Goal: Information Seeking & Learning: Find contact information

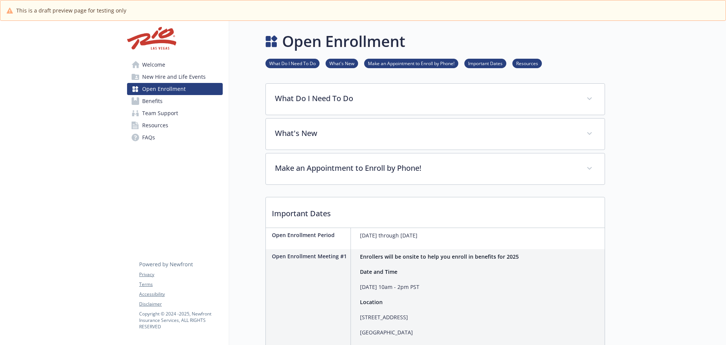
click at [168, 103] on link "Benefits" at bounding box center [175, 101] width 96 height 12
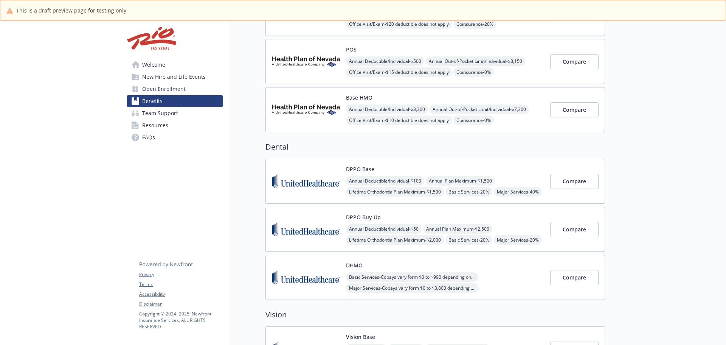
scroll to position [151, 0]
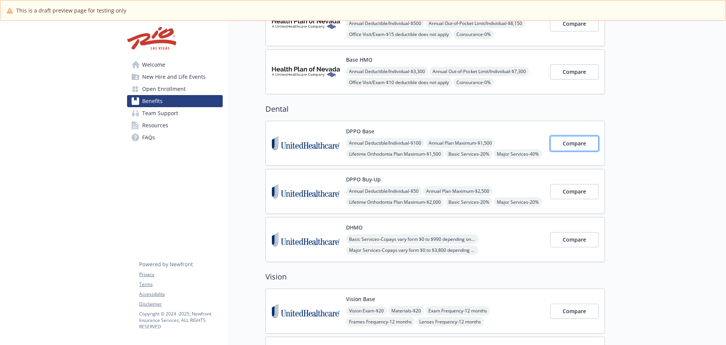
click at [569, 142] on span "Compare" at bounding box center [574, 143] width 23 height 7
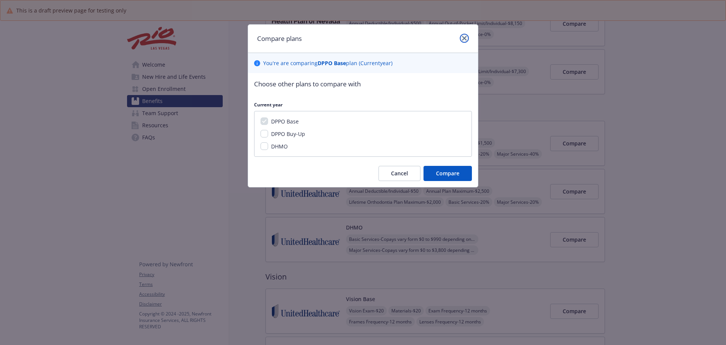
click at [467, 38] on link "close" at bounding box center [464, 38] width 9 height 9
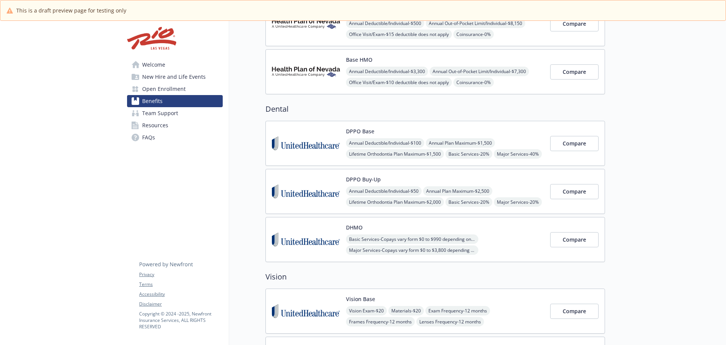
click at [323, 140] on img at bounding box center [306, 143] width 68 height 32
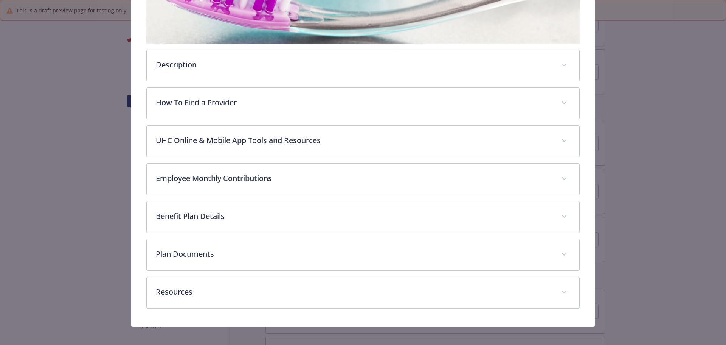
scroll to position [225, 0]
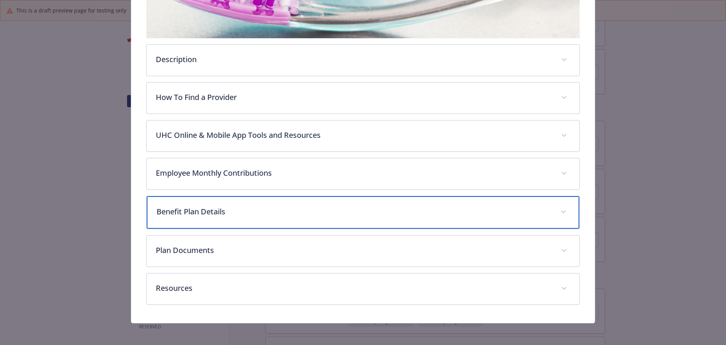
click at [367, 214] on p "Benefit Plan Details" at bounding box center [354, 211] width 395 height 11
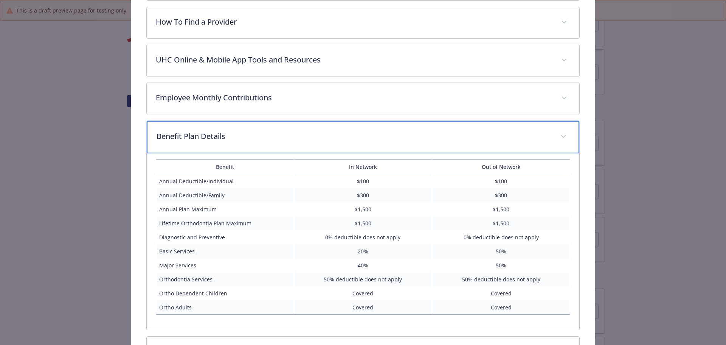
scroll to position [300, 0]
click at [261, 134] on p "Benefit Plan Details" at bounding box center [354, 135] width 395 height 11
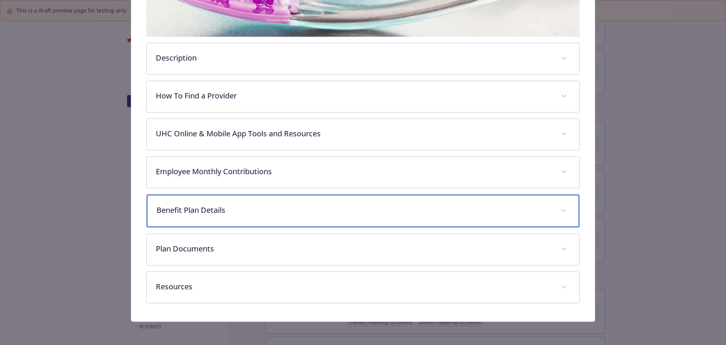
scroll to position [226, 0]
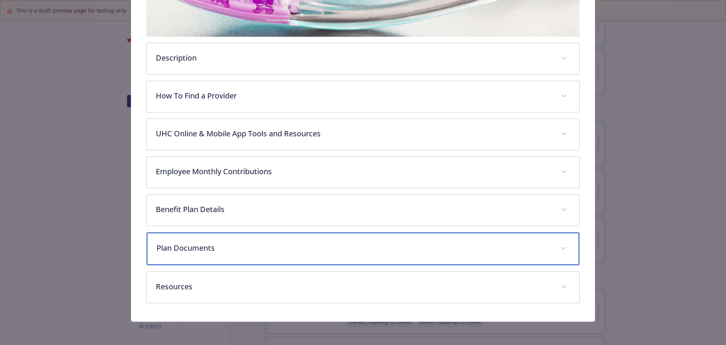
click at [245, 252] on p "Plan Documents" at bounding box center [354, 247] width 395 height 11
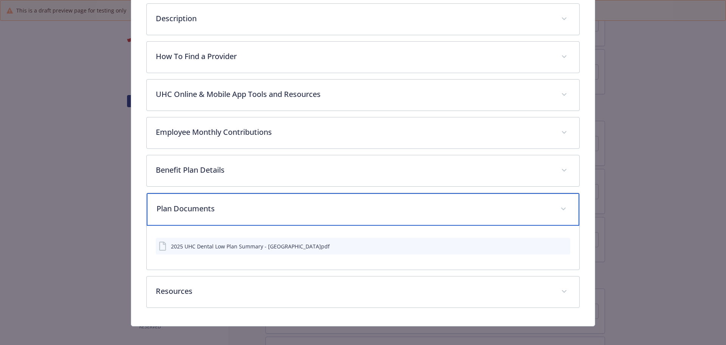
scroll to position [270, 0]
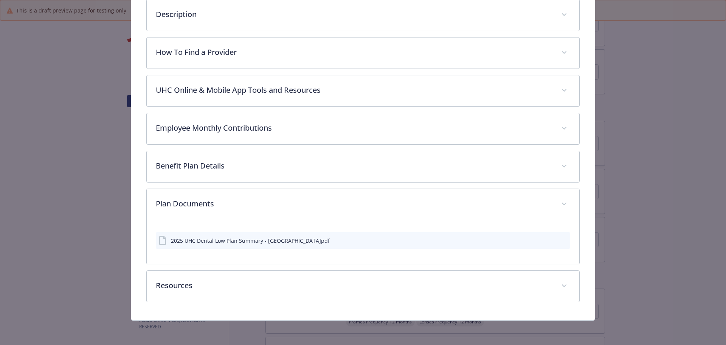
click at [548, 240] on icon "download file" at bounding box center [551, 240] width 6 height 6
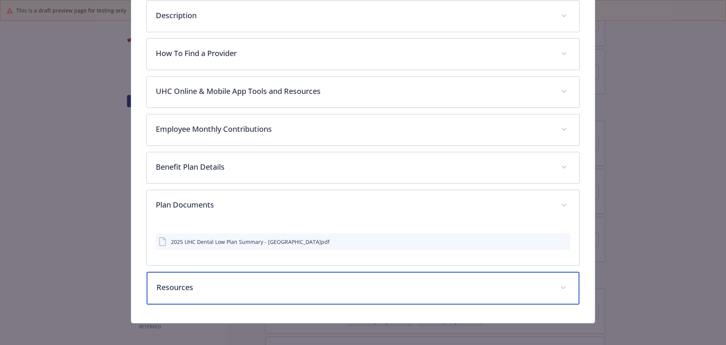
click at [316, 291] on p "Resources" at bounding box center [354, 286] width 395 height 11
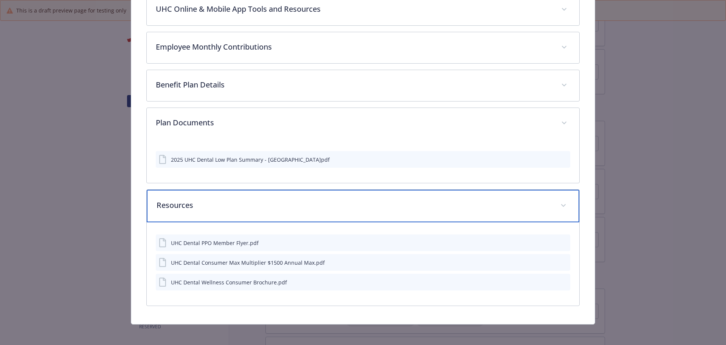
scroll to position [353, 0]
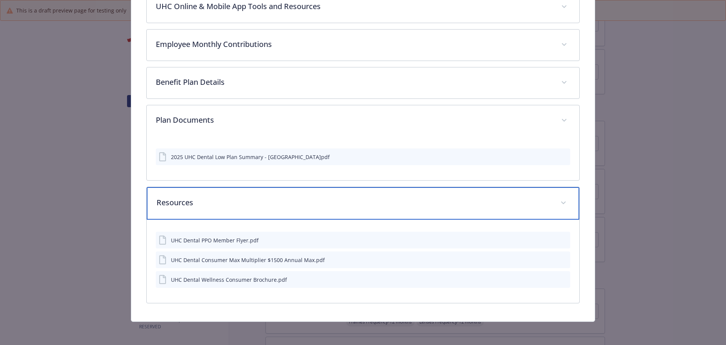
click at [508, 201] on p "Resources" at bounding box center [354, 202] width 395 height 11
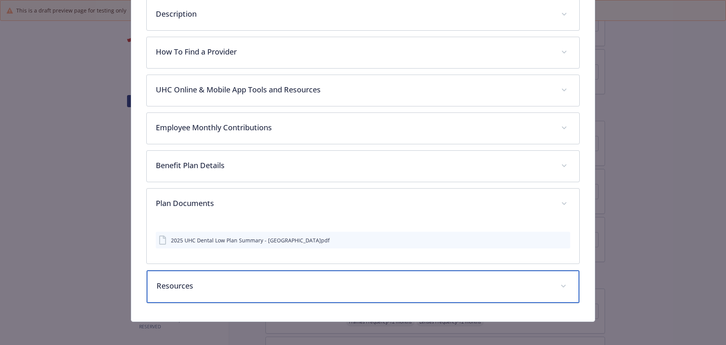
scroll to position [270, 0]
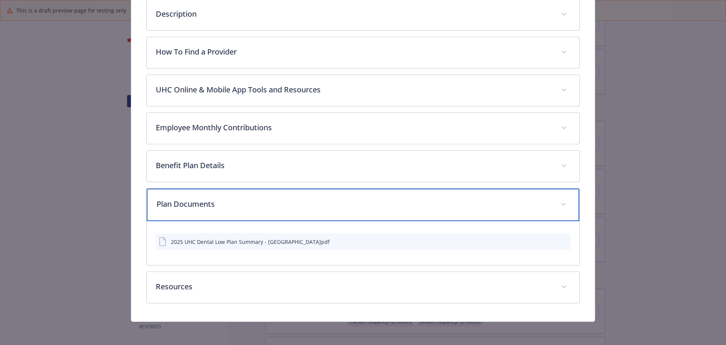
click at [533, 196] on div "Plan Documents" at bounding box center [363, 204] width 433 height 33
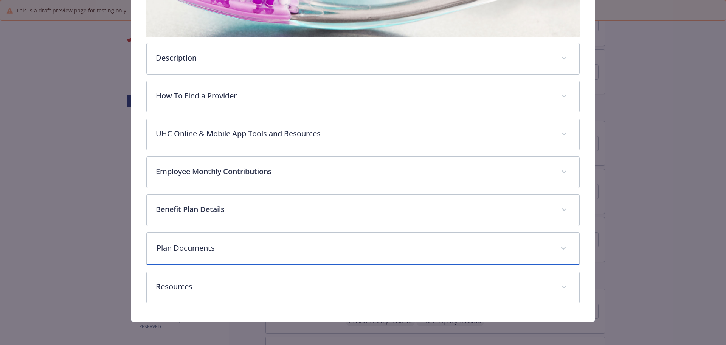
scroll to position [188, 0]
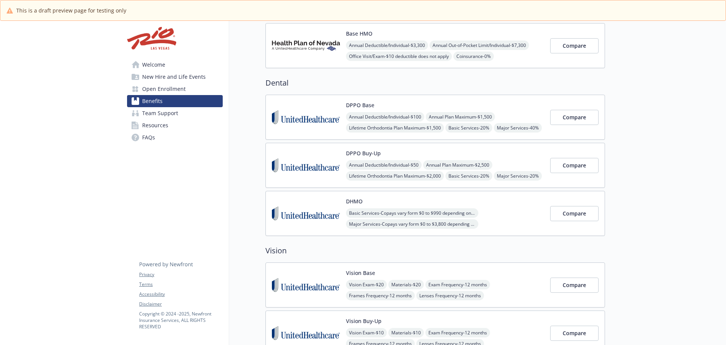
scroll to position [189, 0]
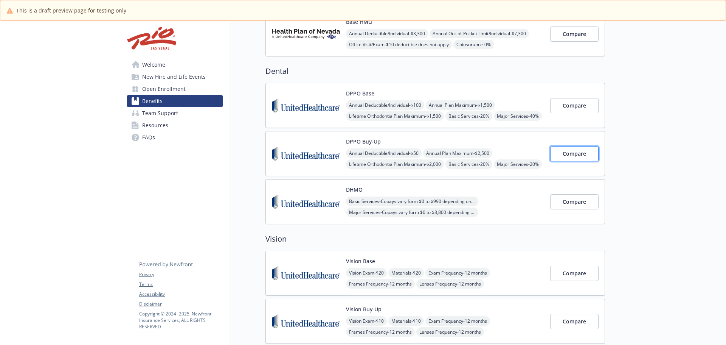
click at [568, 157] on span "Compare" at bounding box center [574, 153] width 23 height 7
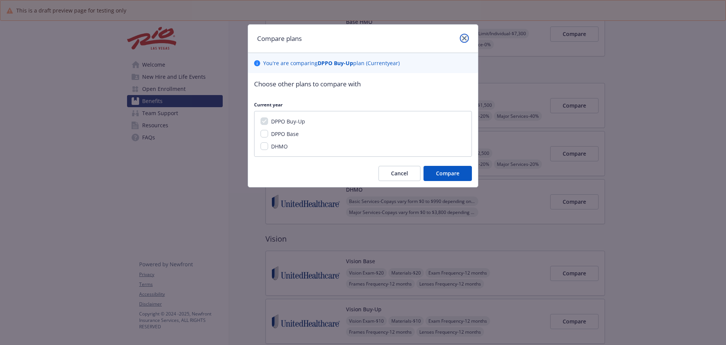
click at [463, 41] on link "close" at bounding box center [464, 38] width 9 height 9
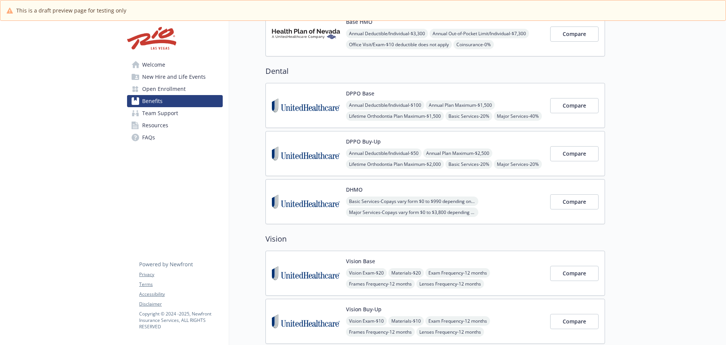
click at [312, 152] on img at bounding box center [306, 153] width 68 height 32
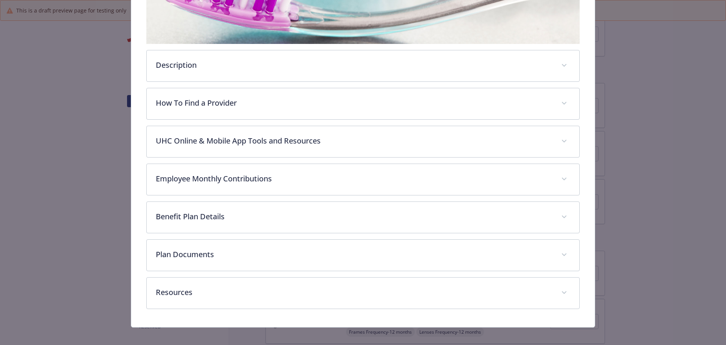
scroll to position [225, 0]
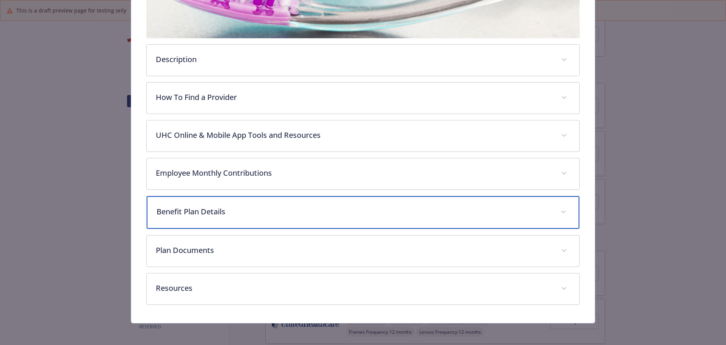
click at [211, 213] on p "Benefit Plan Details" at bounding box center [354, 211] width 395 height 11
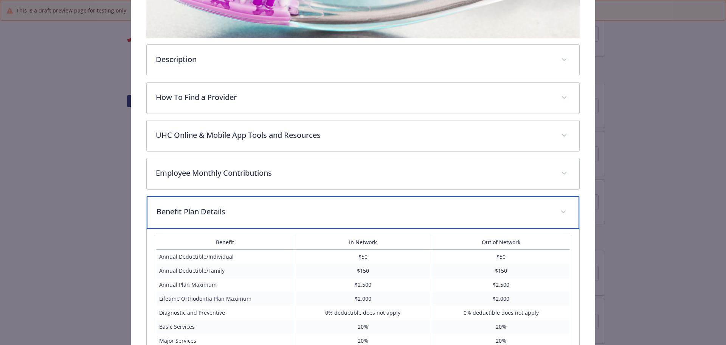
click at [211, 212] on p "Benefit Plan Details" at bounding box center [354, 211] width 395 height 11
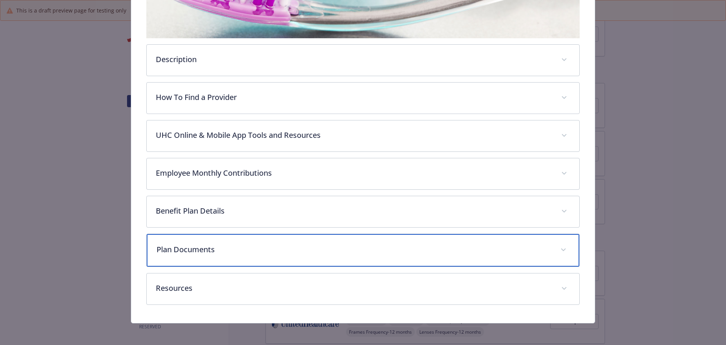
click at [211, 244] on div "Plan Documents" at bounding box center [363, 250] width 433 height 33
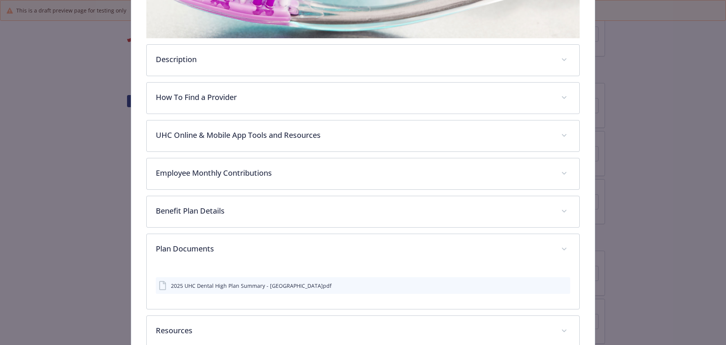
click at [273, 289] on div "2025 UHC Dental High Plan Summary - [GEOGRAPHIC_DATA]pdf" at bounding box center [363, 285] width 415 height 17
click at [565, 283] on div "2025 UHC Dental High Plan Summary - [GEOGRAPHIC_DATA]pdf" at bounding box center [363, 285] width 415 height 17
click at [554, 284] on div "details for plan Dental - DPPO Buy-Up - Dental PPO" at bounding box center [557, 285] width 19 height 8
click at [560, 284] on icon "preview file" at bounding box center [563, 284] width 7 height 5
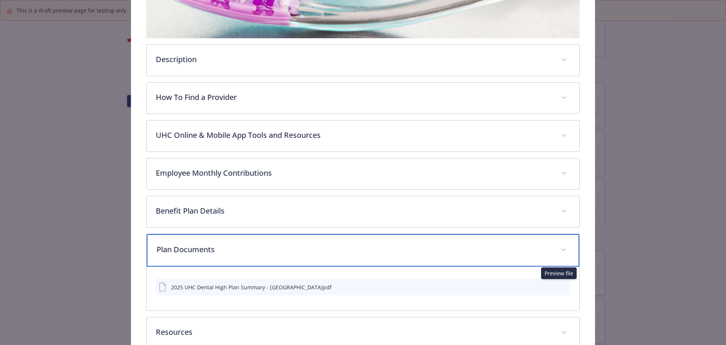
click at [322, 240] on div "Plan Documents" at bounding box center [363, 250] width 433 height 33
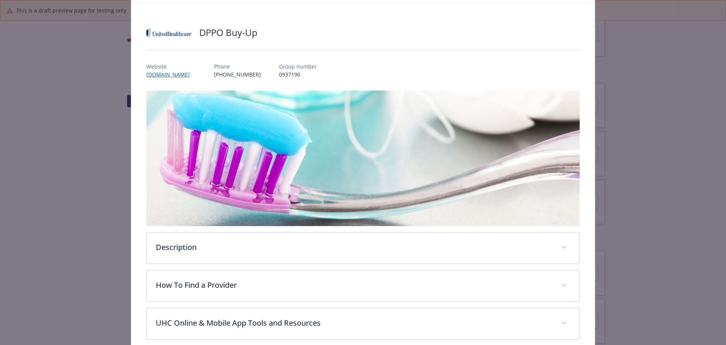
scroll to position [0, 0]
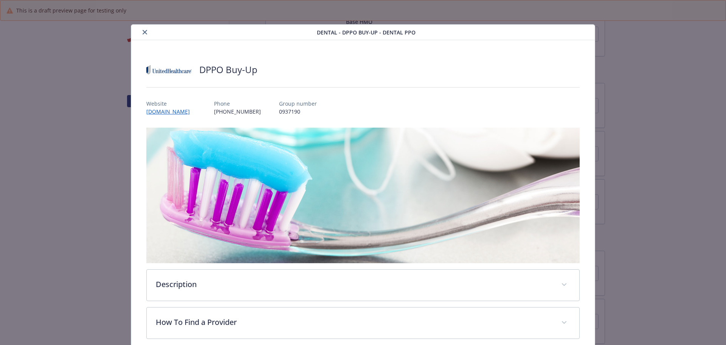
click at [144, 32] on icon "close" at bounding box center [145, 32] width 5 height 5
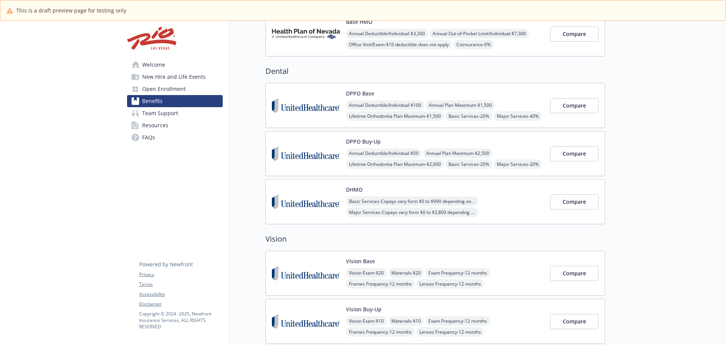
click at [320, 197] on img at bounding box center [306, 201] width 68 height 32
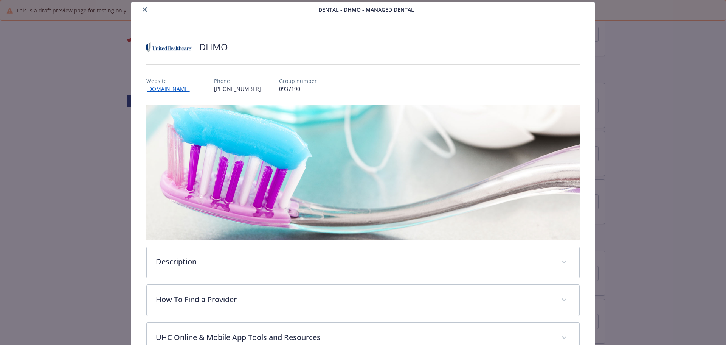
scroll to position [225, 0]
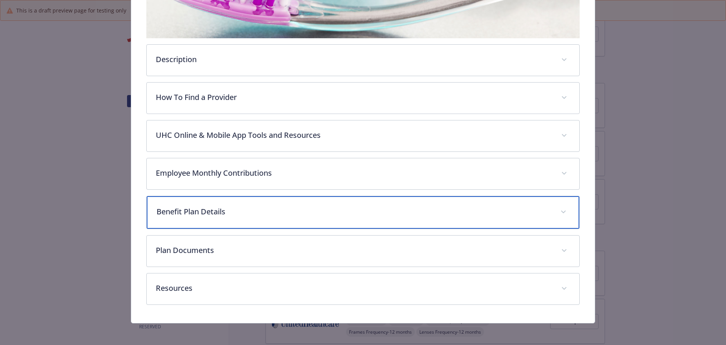
click at [435, 210] on p "Benefit Plan Details" at bounding box center [354, 211] width 395 height 11
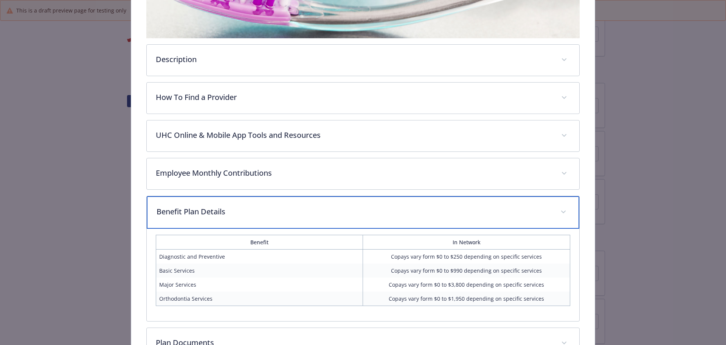
click at [377, 215] on p "Benefit Plan Details" at bounding box center [354, 211] width 395 height 11
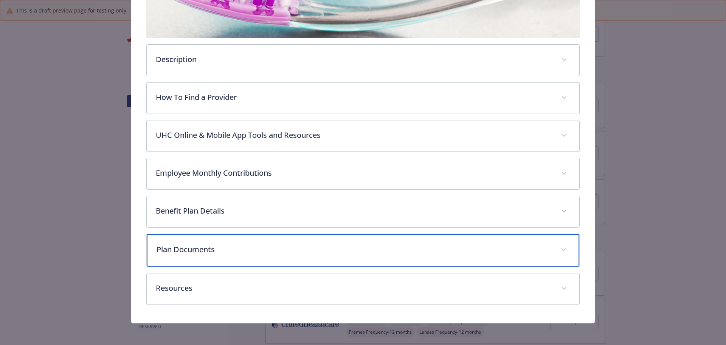
click at [430, 250] on p "Plan Documents" at bounding box center [354, 249] width 395 height 11
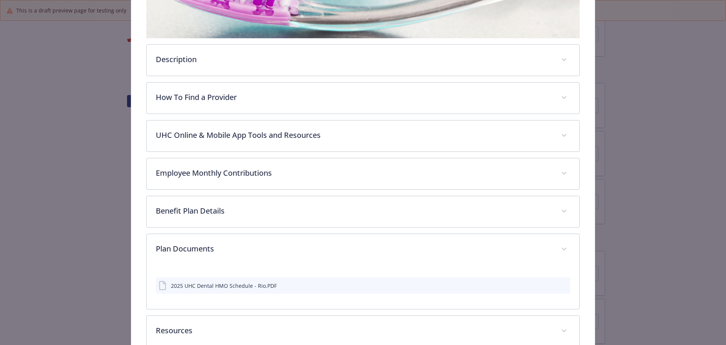
click at [559, 287] on button "details for plan Dental - DHMO - Managed Dental" at bounding box center [563, 285] width 8 height 8
click at [560, 284] on icon "preview file" at bounding box center [563, 284] width 7 height 5
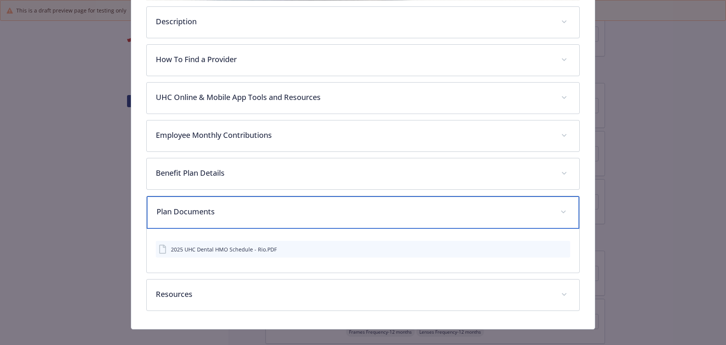
click at [334, 207] on p "Plan Documents" at bounding box center [354, 211] width 395 height 11
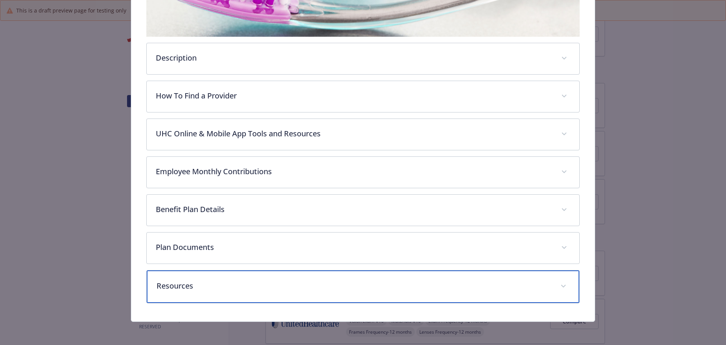
click at [330, 281] on p "Resources" at bounding box center [354, 285] width 395 height 11
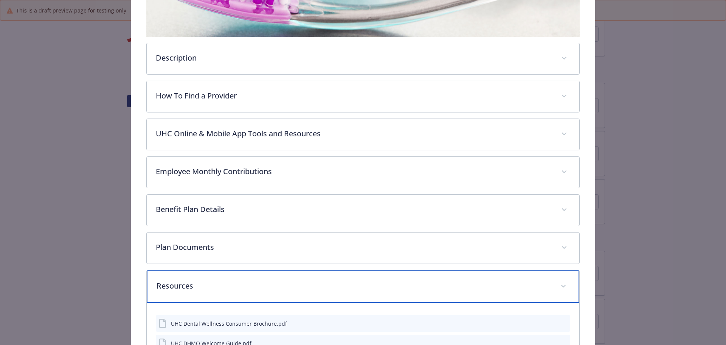
scroll to position [290, 0]
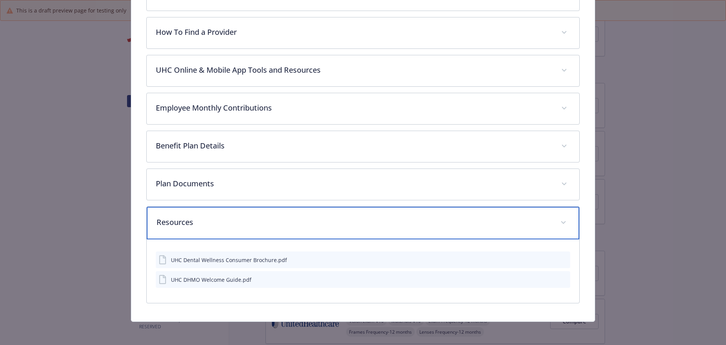
click at [271, 224] on p "Resources" at bounding box center [354, 221] width 395 height 11
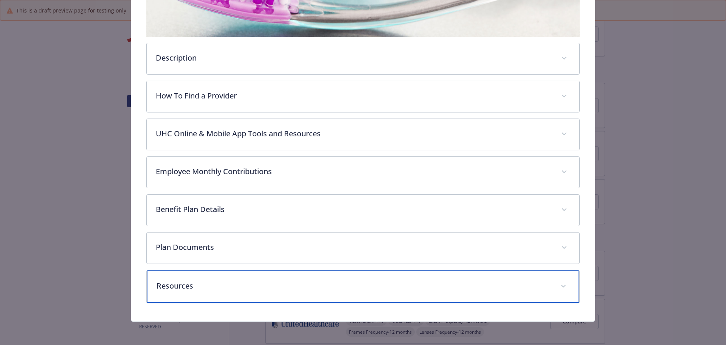
scroll to position [0, 0]
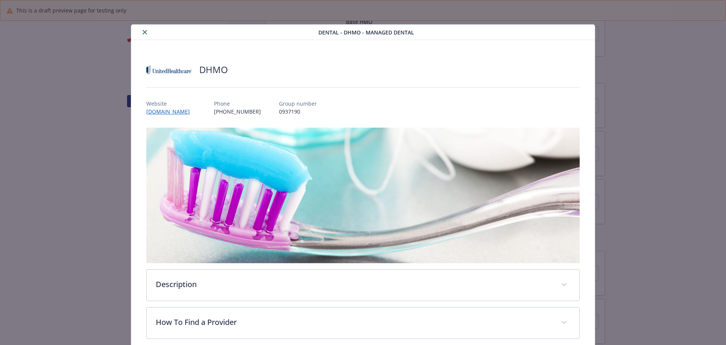
click at [146, 32] on button "close" at bounding box center [144, 32] width 9 height 9
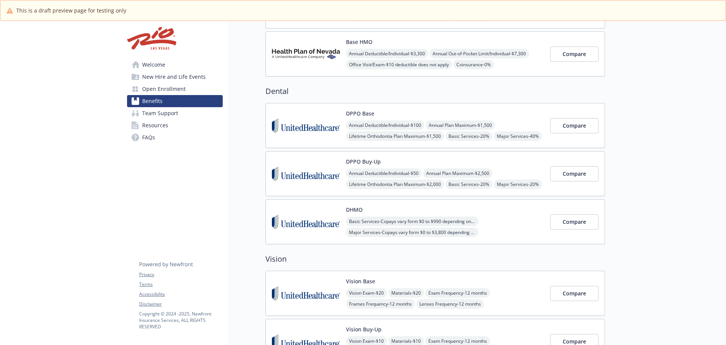
scroll to position [151, 0]
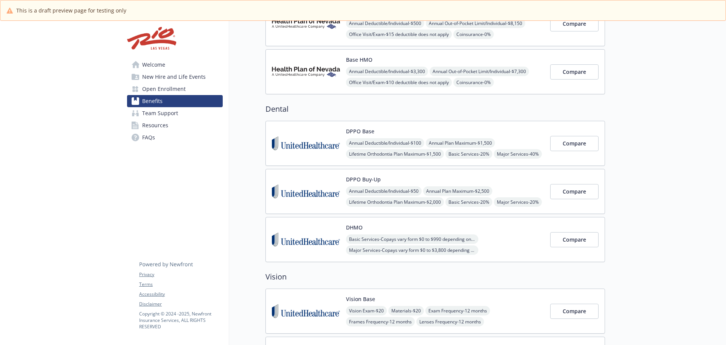
click at [310, 143] on img at bounding box center [306, 143] width 68 height 32
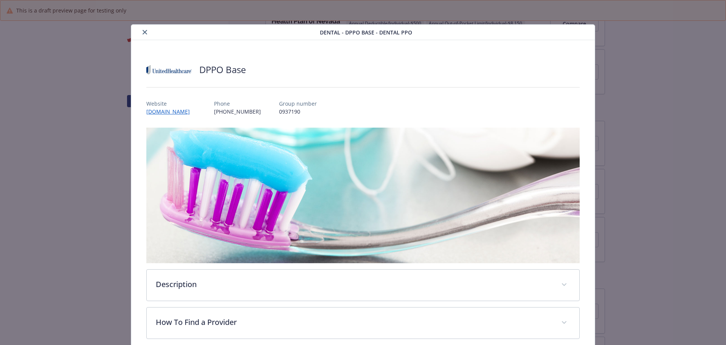
scroll to position [23, 0]
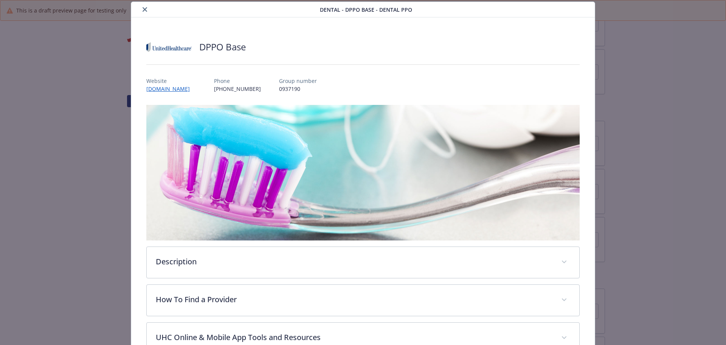
click at [221, 89] on p "[PHONE_NUMBER]" at bounding box center [237, 89] width 47 height 8
copy p "[PHONE_NUMBER]"
click at [62, 275] on div "Dental - DPPO Base - Dental PPO DPPO Base Website [DOMAIN_NAME] Phone [PHONE_NU…" at bounding box center [363, 172] width 726 height 345
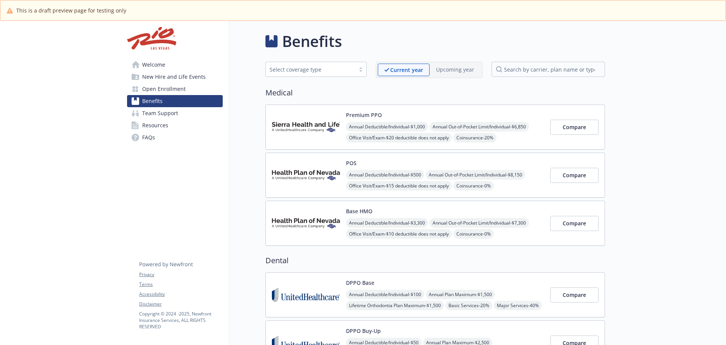
click at [188, 126] on link "Resources" at bounding box center [175, 125] width 96 height 12
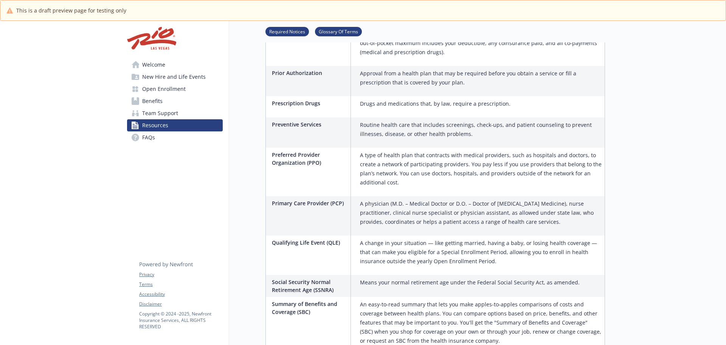
scroll to position [986, 0]
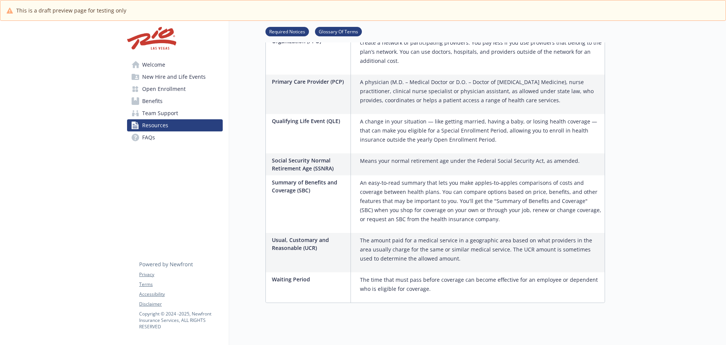
click at [194, 138] on link "FAQs" at bounding box center [175, 137] width 96 height 12
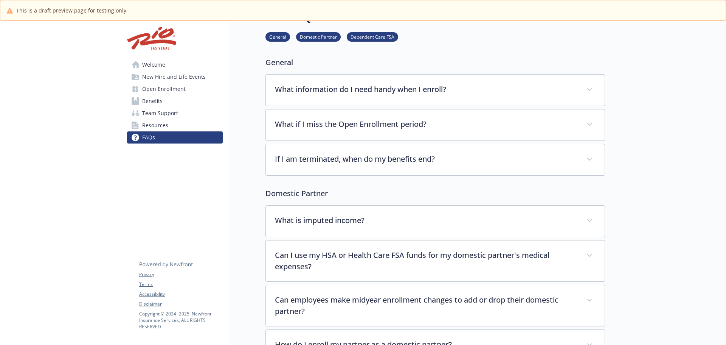
scroll to position [415, 0]
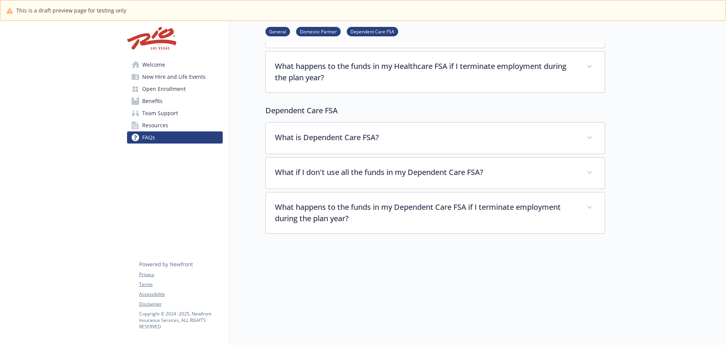
click at [184, 102] on link "Benefits" at bounding box center [175, 101] width 96 height 12
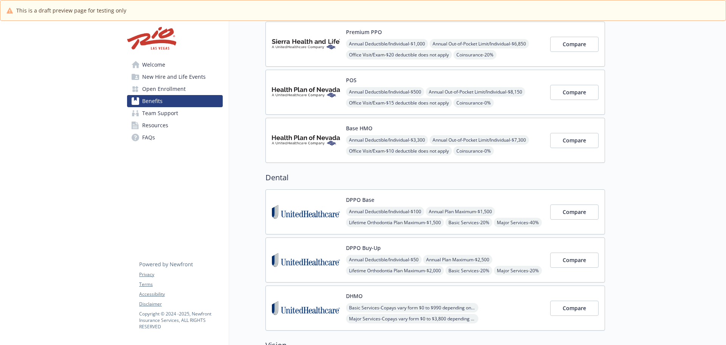
scroll to position [74, 0]
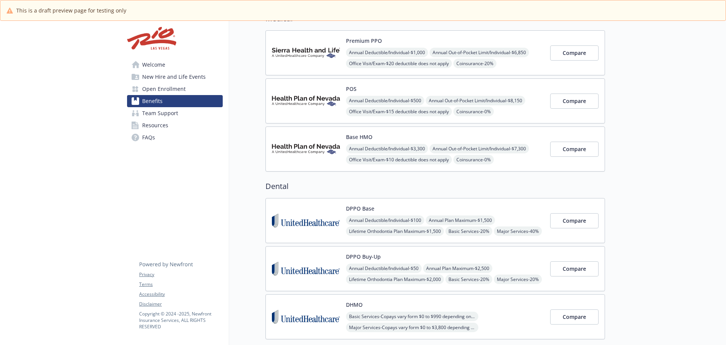
click at [513, 221] on div "Annual Deductible/Individual - $100 Annual Plan Maximum - $1,500 Lifetime Ortho…" at bounding box center [445, 230] width 198 height 31
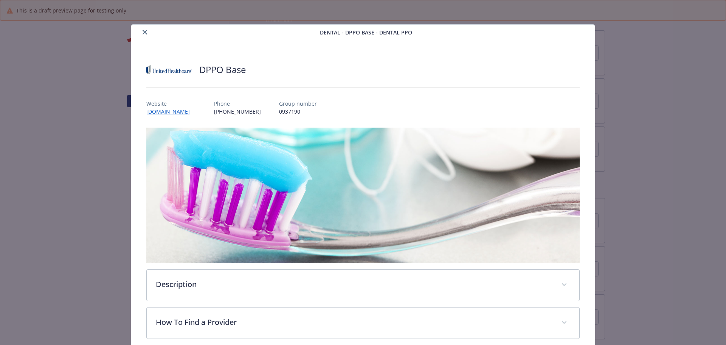
scroll to position [23, 0]
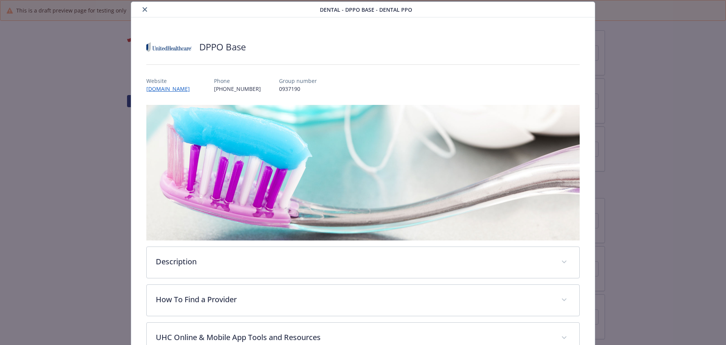
click at [217, 89] on p "[PHONE_NUMBER]" at bounding box center [237, 89] width 47 height 8
copy p "[PHONE_NUMBER]"
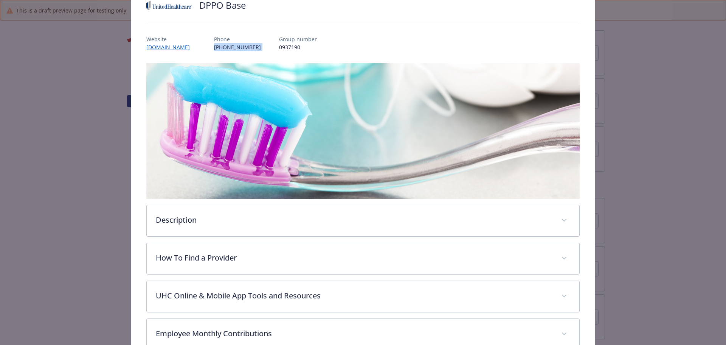
scroll to position [136, 0]
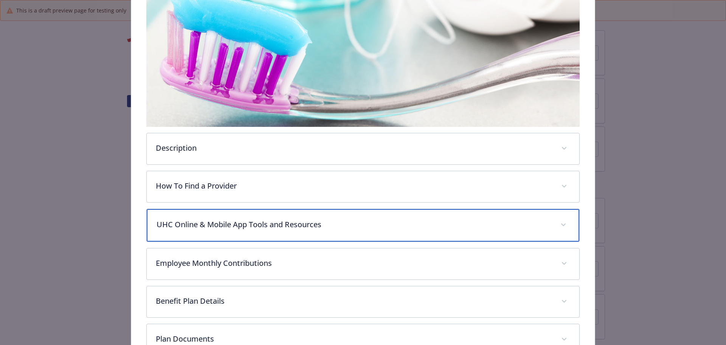
click at [342, 213] on div "UHC Online & Mobile App Tools and Resources" at bounding box center [363, 225] width 433 height 33
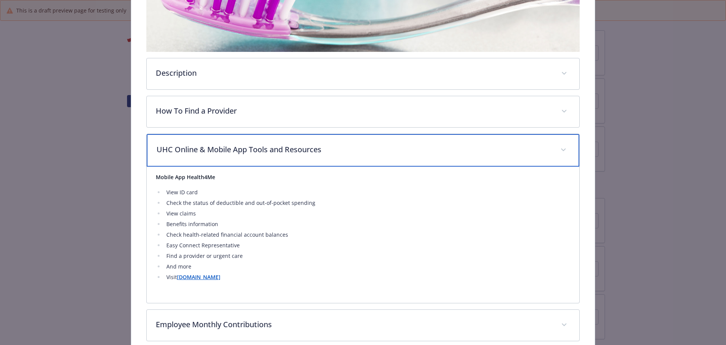
scroll to position [212, 0]
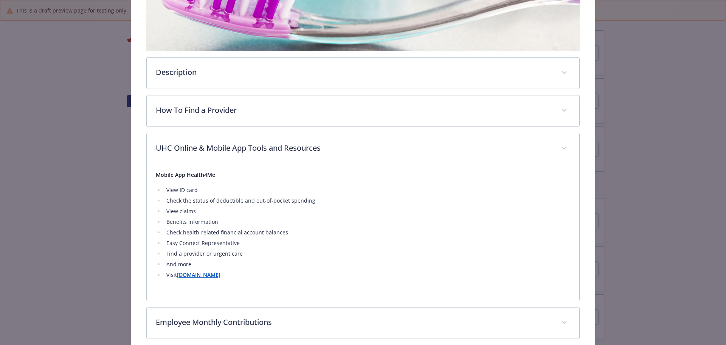
click at [191, 275] on strong "[DOMAIN_NAME]" at bounding box center [198, 274] width 43 height 7
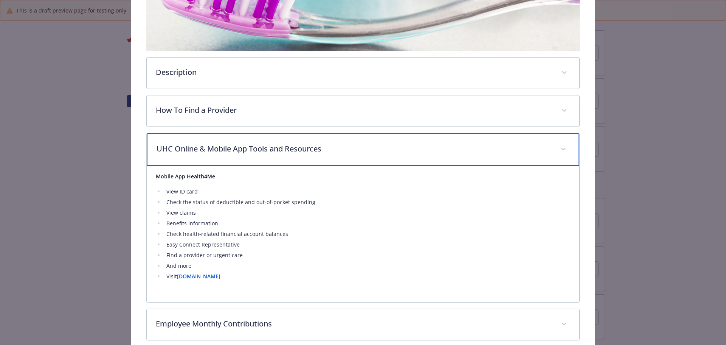
click at [261, 148] on p "UHC Online & Mobile App Tools and Resources" at bounding box center [354, 148] width 395 height 11
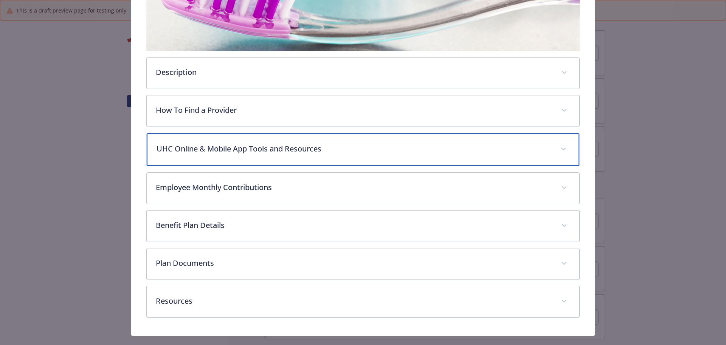
click at [261, 148] on p "UHC Online & Mobile App Tools and Resources" at bounding box center [354, 148] width 395 height 11
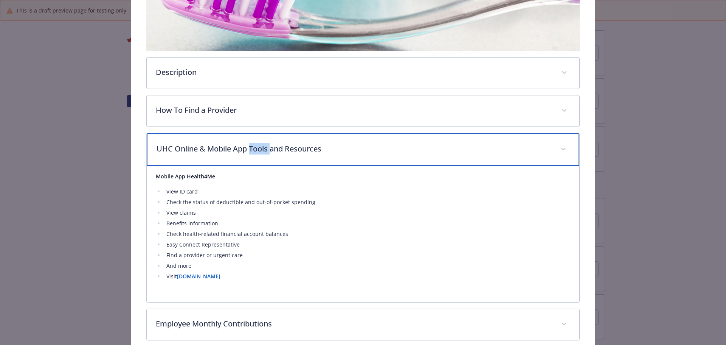
click at [261, 148] on p "UHC Online & Mobile App Tools and Resources" at bounding box center [354, 148] width 395 height 11
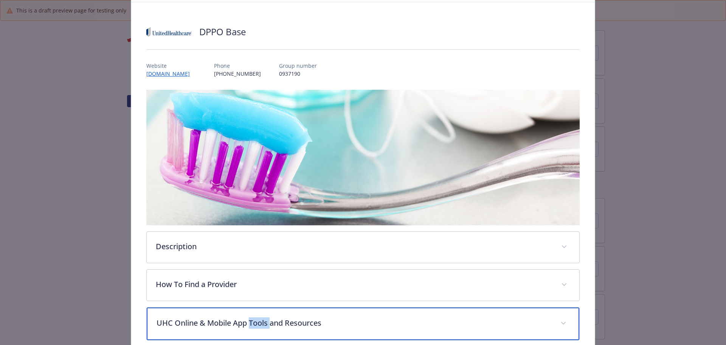
scroll to position [0, 0]
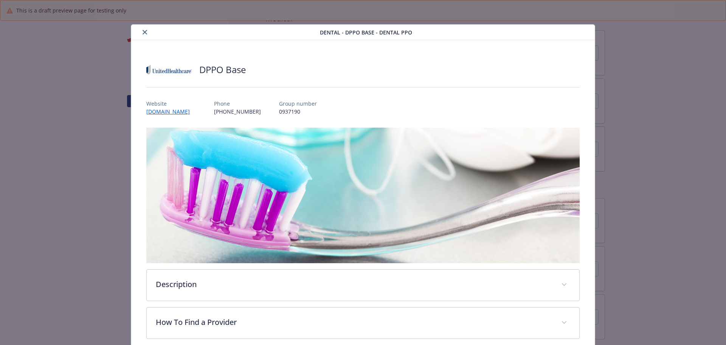
click at [279, 110] on p "0937190" at bounding box center [298, 111] width 38 height 8
click at [318, 109] on div "Website [DOMAIN_NAME] Phone [PHONE_NUMBER] Group number 0937190" at bounding box center [363, 104] width 434 height 22
click at [279, 111] on p "0937190" at bounding box center [298, 111] width 38 height 8
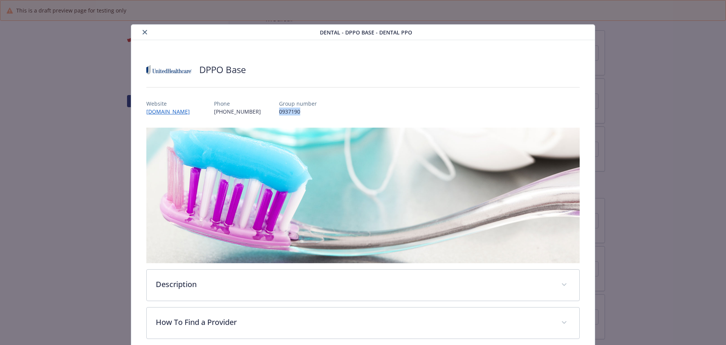
click at [306, 109] on div "Website [DOMAIN_NAME] Phone [PHONE_NUMBER] Group number 0937190" at bounding box center [363, 104] width 434 height 22
click at [142, 35] on button "close" at bounding box center [144, 32] width 9 height 9
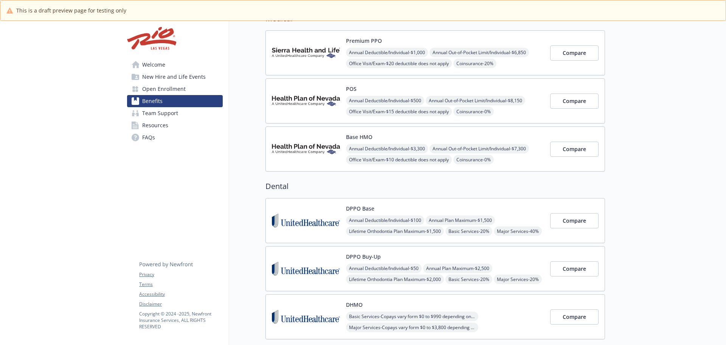
click at [311, 107] on img at bounding box center [306, 101] width 68 height 32
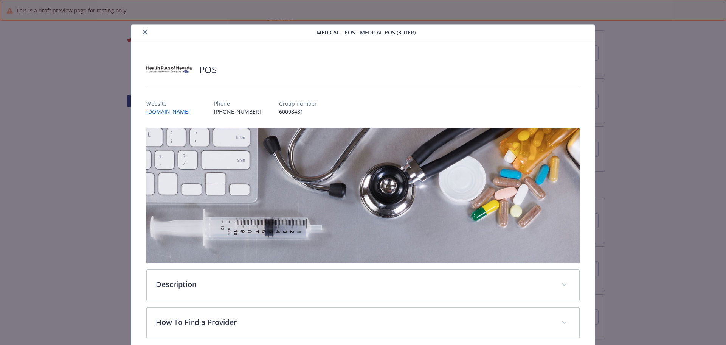
scroll to position [23, 0]
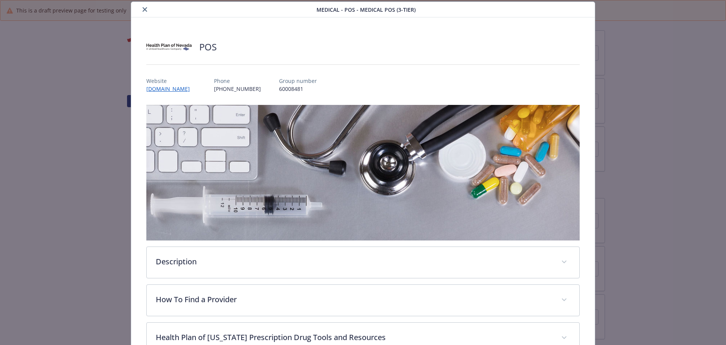
click at [315, 88] on p "60008481" at bounding box center [298, 89] width 38 height 8
copy p "60008481"
click at [144, 11] on icon "close" at bounding box center [145, 9] width 5 height 5
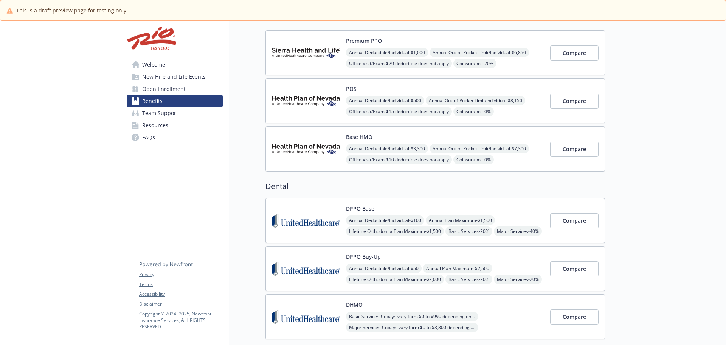
click at [314, 53] on img at bounding box center [306, 53] width 68 height 32
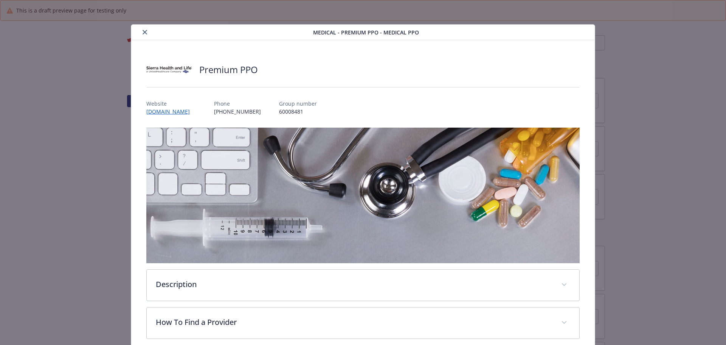
scroll to position [23, 0]
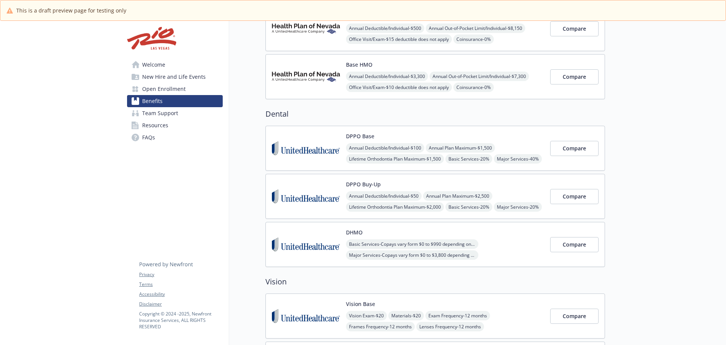
scroll to position [150, 0]
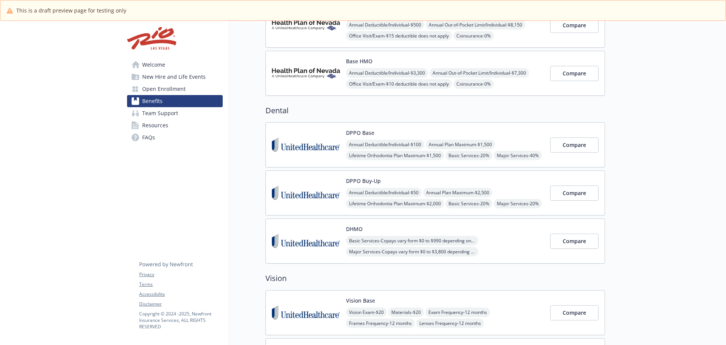
click at [282, 129] on img at bounding box center [306, 145] width 68 height 32
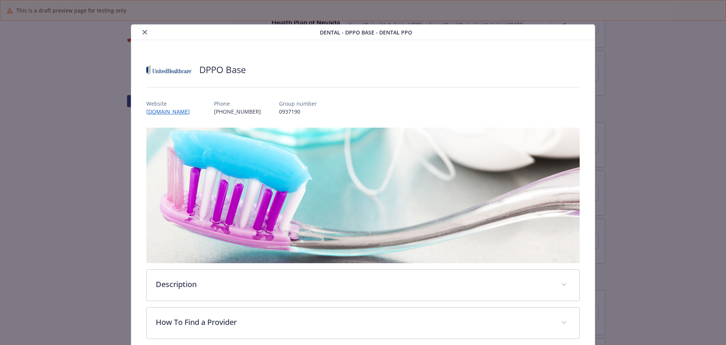
scroll to position [23, 0]
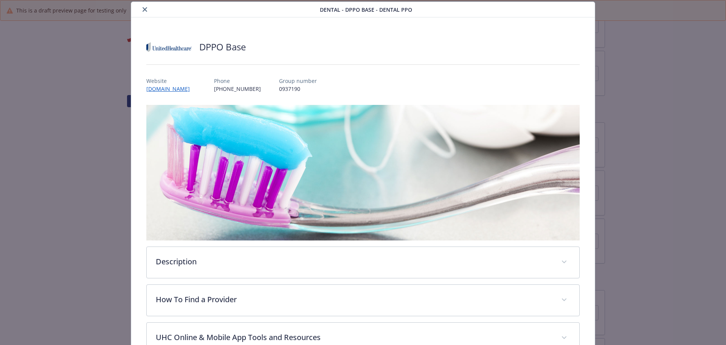
click at [279, 87] on p "0937190" at bounding box center [298, 89] width 38 height 8
copy p "0937190"
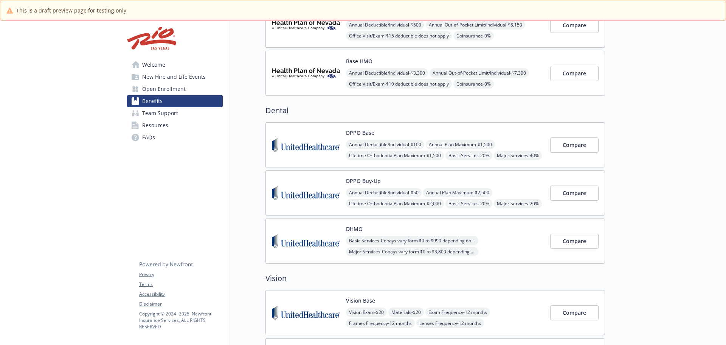
click at [323, 198] on img at bounding box center [306, 193] width 68 height 32
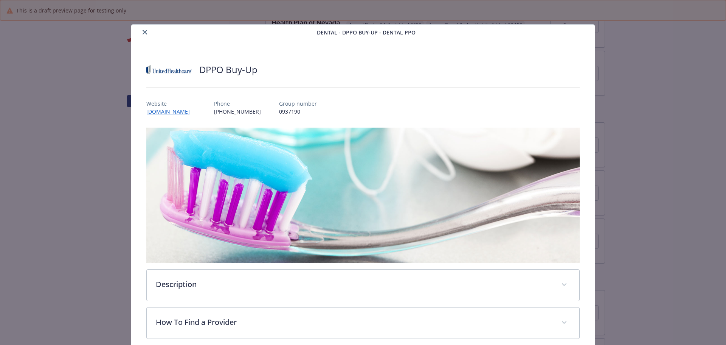
scroll to position [23, 0]
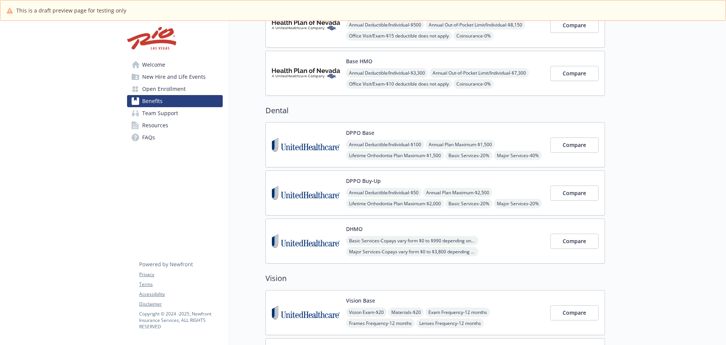
click at [284, 241] on img at bounding box center [306, 241] width 68 height 32
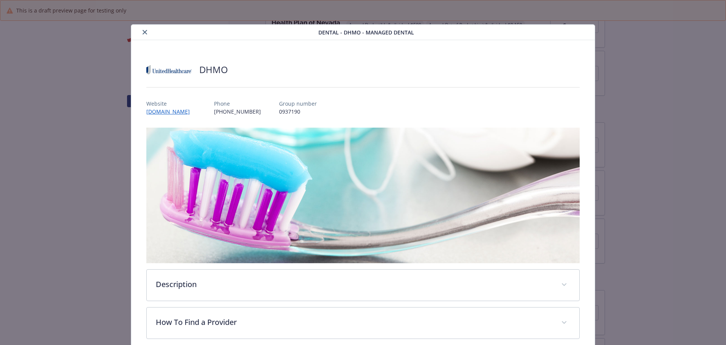
scroll to position [23, 0]
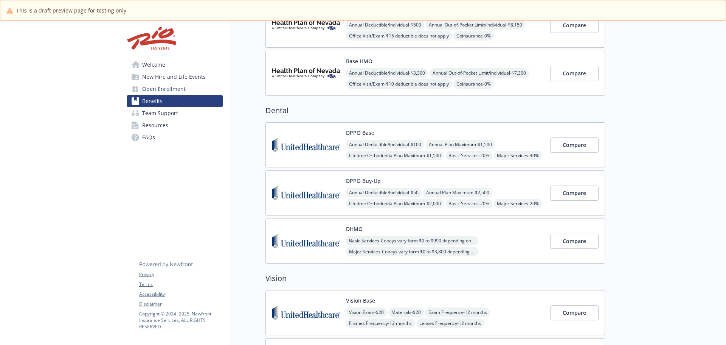
click at [280, 111] on h2 "Dental" at bounding box center [436, 110] width 340 height 11
click at [269, 111] on h2 "Dental" at bounding box center [436, 110] width 340 height 11
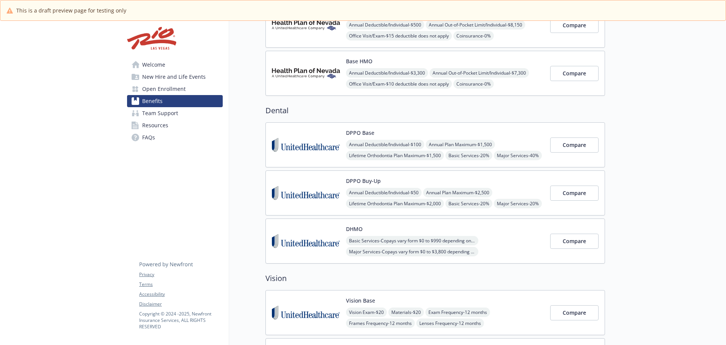
click at [269, 109] on h2 "Dental" at bounding box center [436, 110] width 340 height 11
click at [284, 110] on h2 "Dental" at bounding box center [436, 110] width 340 height 11
click at [300, 110] on h2 "Dental" at bounding box center [436, 110] width 340 height 11
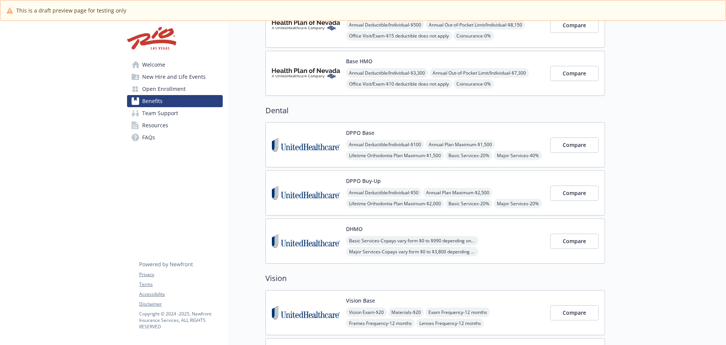
click at [279, 110] on h2 "Dental" at bounding box center [436, 110] width 340 height 11
click at [272, 109] on h2 "Dental" at bounding box center [436, 110] width 340 height 11
click at [270, 109] on h2 "Dental" at bounding box center [436, 110] width 340 height 11
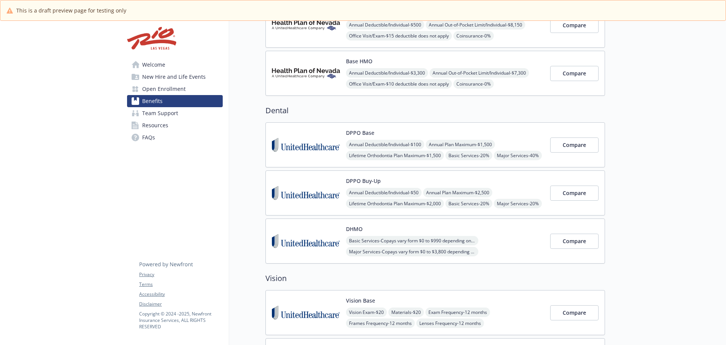
click at [270, 109] on h2 "Dental" at bounding box center [436, 110] width 340 height 11
click at [273, 109] on h2 "Dental" at bounding box center [436, 110] width 340 height 11
click at [301, 110] on h2 "Dental" at bounding box center [436, 110] width 340 height 11
click at [287, 110] on h2 "Dental" at bounding box center [436, 110] width 340 height 11
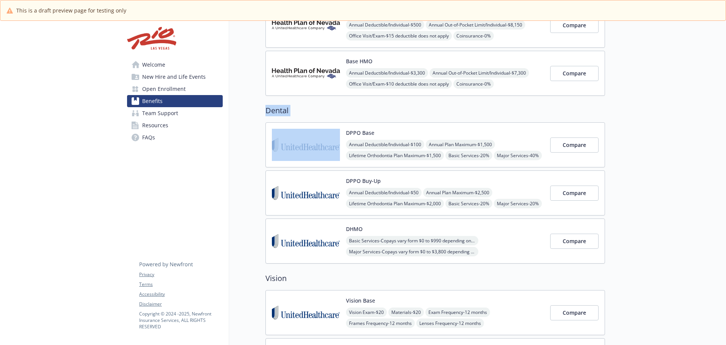
click at [287, 110] on h2 "Dental" at bounding box center [436, 110] width 340 height 11
click at [304, 111] on h2 "Dental" at bounding box center [436, 110] width 340 height 11
drag, startPoint x: 616, startPoint y: 230, endPoint x: 613, endPoint y: 217, distance: 13.9
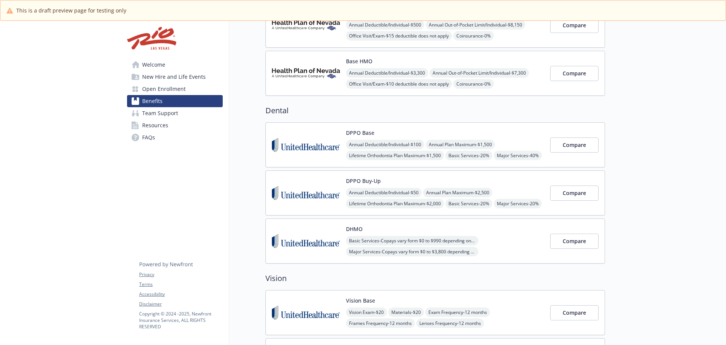
drag, startPoint x: 620, startPoint y: 193, endPoint x: 621, endPoint y: 217, distance: 24.2
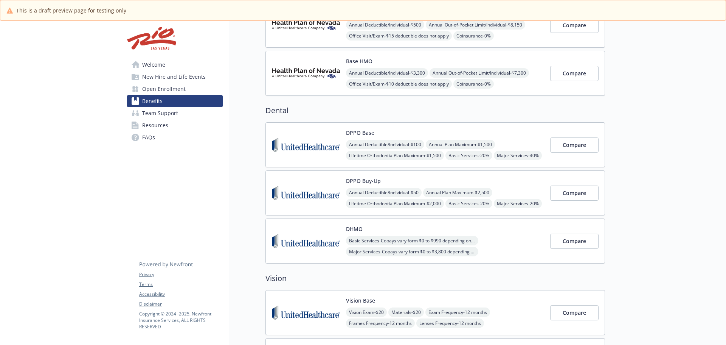
drag, startPoint x: 616, startPoint y: 187, endPoint x: 618, endPoint y: 201, distance: 14.2
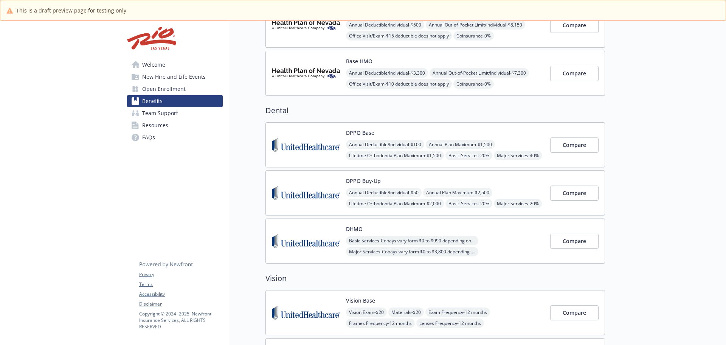
click at [278, 129] on img at bounding box center [306, 145] width 68 height 32
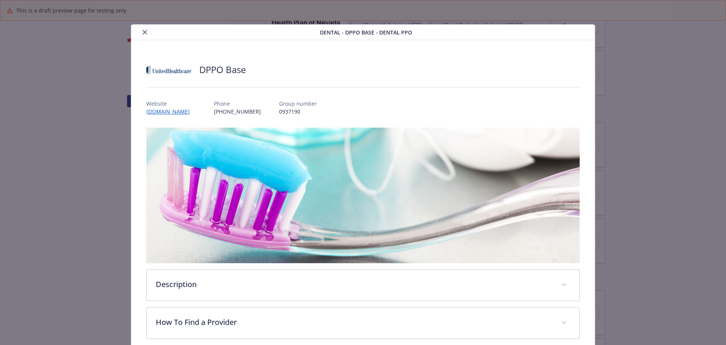
scroll to position [23, 0]
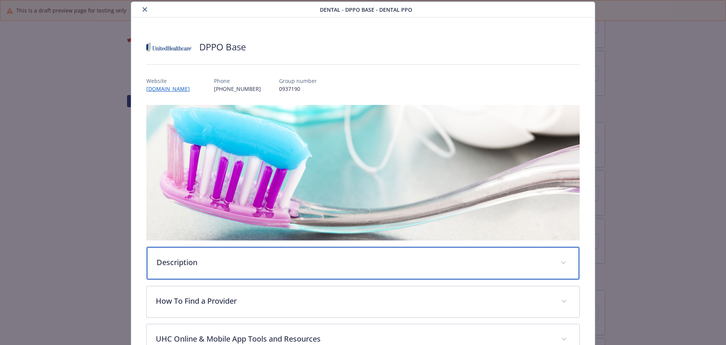
click at [351, 260] on p "Description" at bounding box center [354, 261] width 395 height 11
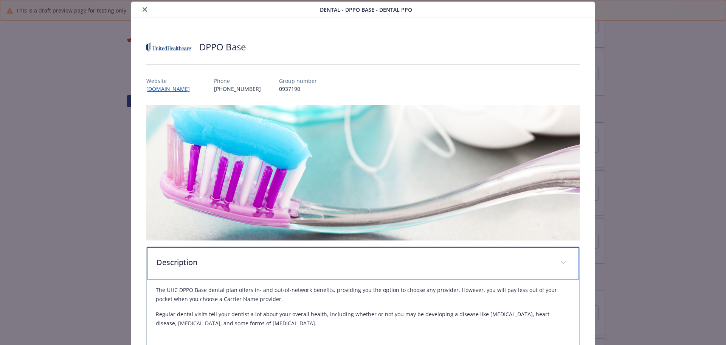
click at [351, 262] on p "Description" at bounding box center [354, 261] width 395 height 11
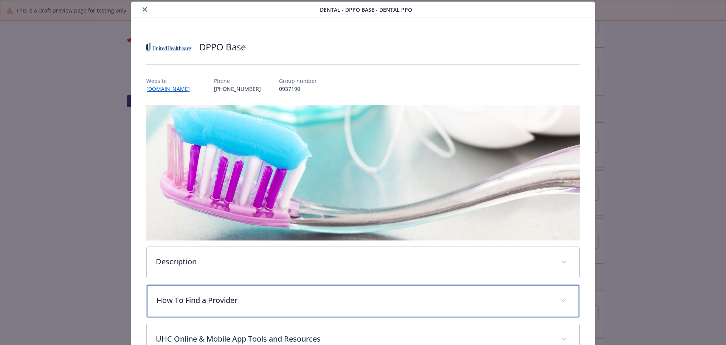
click at [346, 290] on div "How To Find a Provider" at bounding box center [363, 300] width 433 height 33
click at [343, 293] on div "How To Find a Provider" at bounding box center [363, 300] width 433 height 33
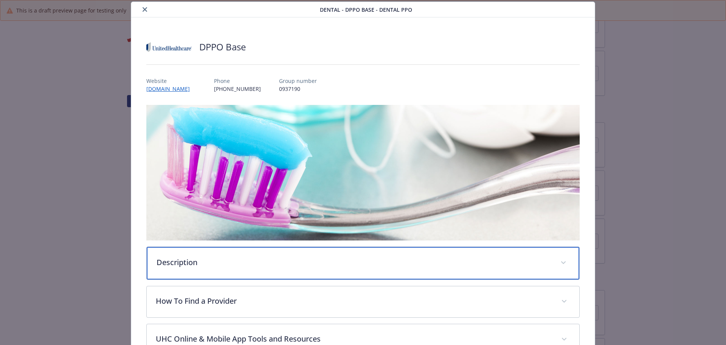
click at [348, 264] on p "Description" at bounding box center [354, 261] width 395 height 11
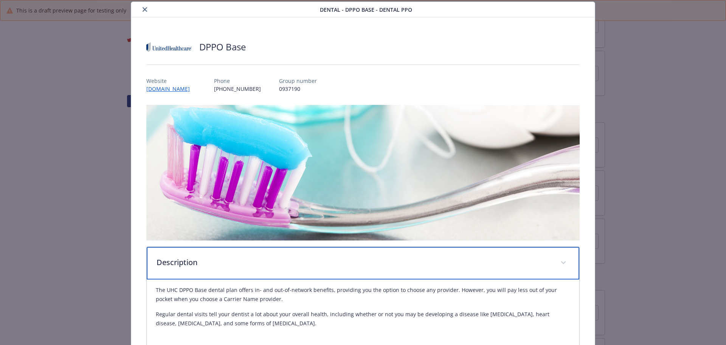
click at [348, 264] on p "Description" at bounding box center [354, 261] width 395 height 11
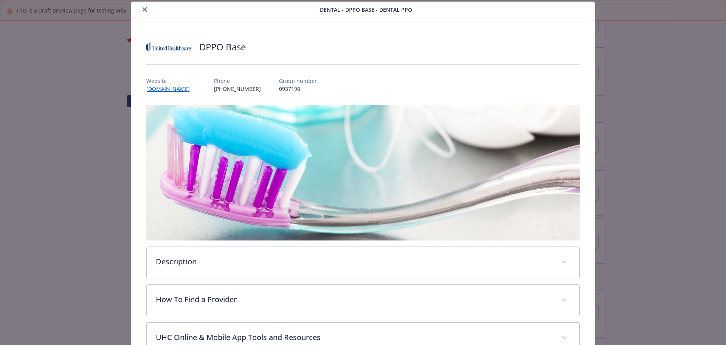
click at [214, 91] on p "[PHONE_NUMBER]" at bounding box center [237, 89] width 47 height 8
click at [231, 90] on p "[PHONE_NUMBER]" at bounding box center [237, 89] width 47 height 8
drag, startPoint x: 243, startPoint y: 89, endPoint x: 204, endPoint y: 87, distance: 38.6
click at [204, 87] on div "Website [DOMAIN_NAME] Phone [PHONE_NUMBER] Group number 0937190" at bounding box center [363, 82] width 434 height 22
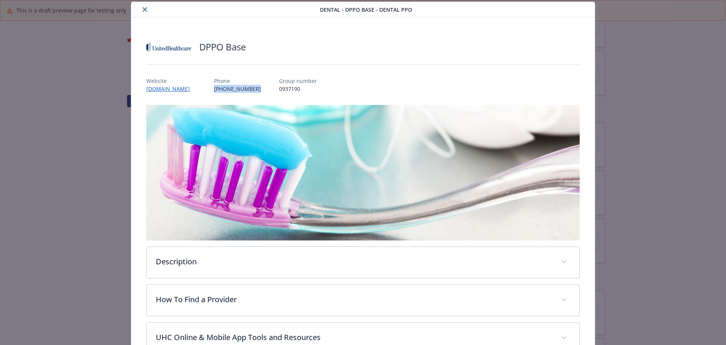
click at [214, 87] on p "[PHONE_NUMBER]" at bounding box center [237, 89] width 47 height 8
drag, startPoint x: 237, startPoint y: 89, endPoint x: 222, endPoint y: 90, distance: 14.9
click at [222, 90] on div "Website [DOMAIN_NAME] Phone [PHONE_NUMBER] Group number 0937190" at bounding box center [363, 82] width 434 height 22
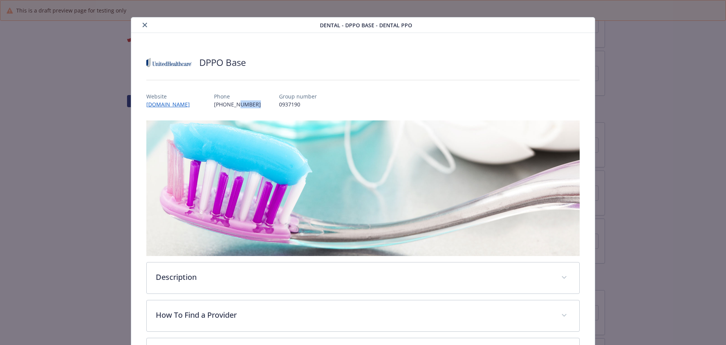
scroll to position [0, 0]
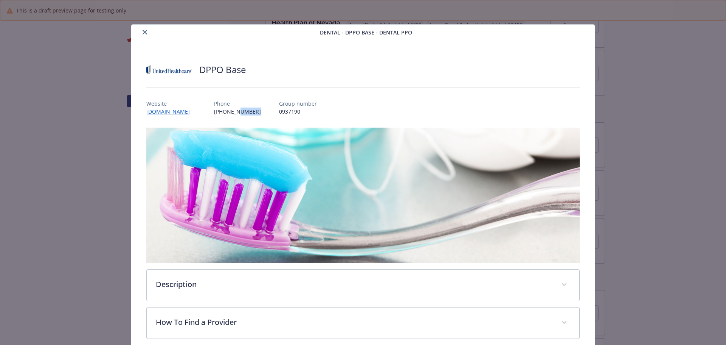
click at [416, 102] on div "Website [DOMAIN_NAME] Phone [PHONE_NUMBER] Group number 0937190" at bounding box center [363, 104] width 434 height 22
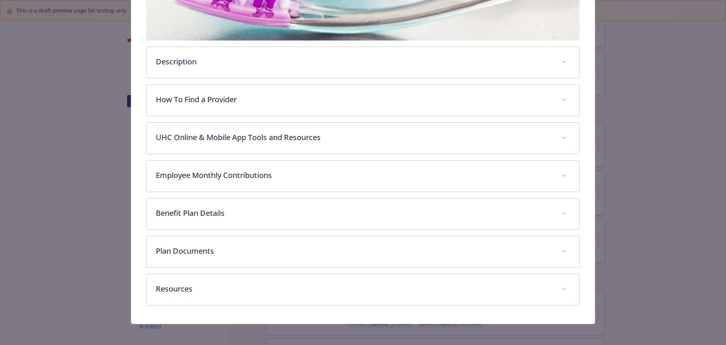
scroll to position [225, 0]
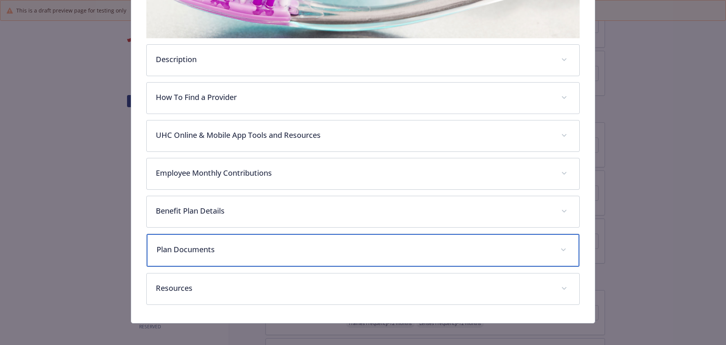
click at [221, 246] on p "Plan Documents" at bounding box center [354, 249] width 395 height 11
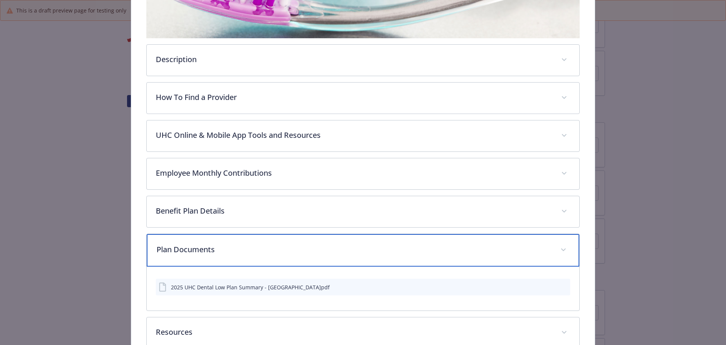
click at [268, 245] on p "Plan Documents" at bounding box center [354, 249] width 395 height 11
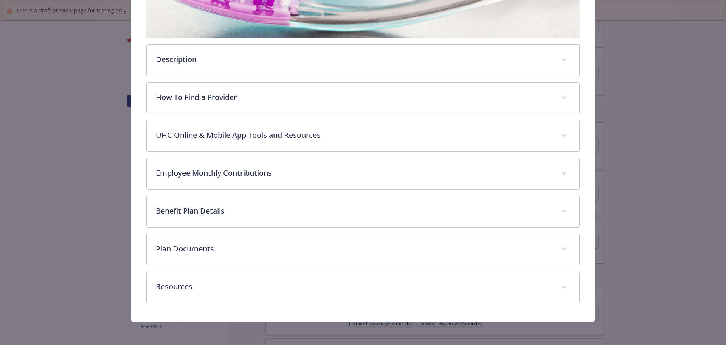
click at [676, 242] on div "Dental - DPPO Base - Dental PPO DPPO Base Website [DOMAIN_NAME] Phone [PHONE_NU…" at bounding box center [363, 172] width 726 height 345
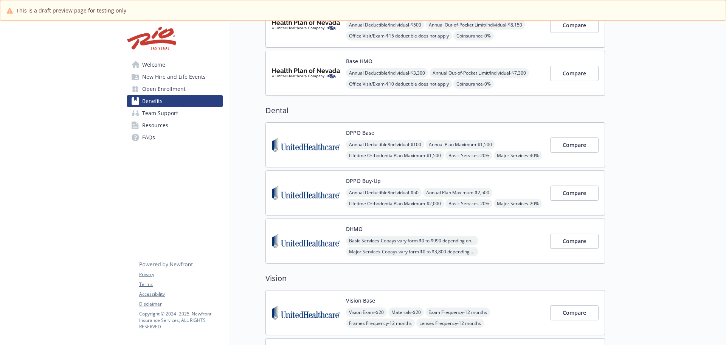
click at [304, 143] on img at bounding box center [306, 145] width 68 height 32
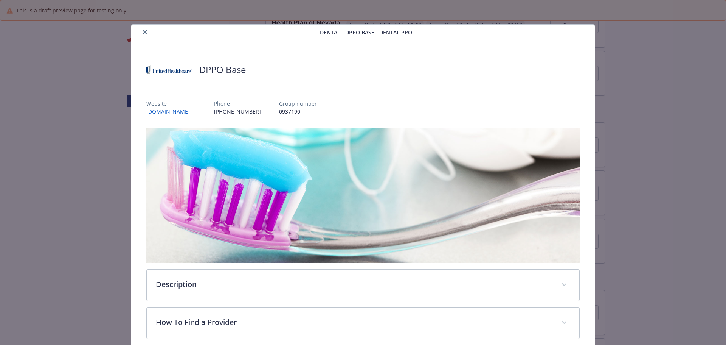
scroll to position [23, 0]
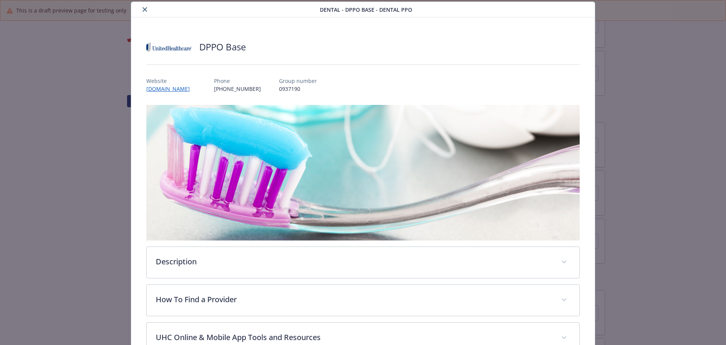
click at [143, 11] on icon "close" at bounding box center [145, 9] width 5 height 5
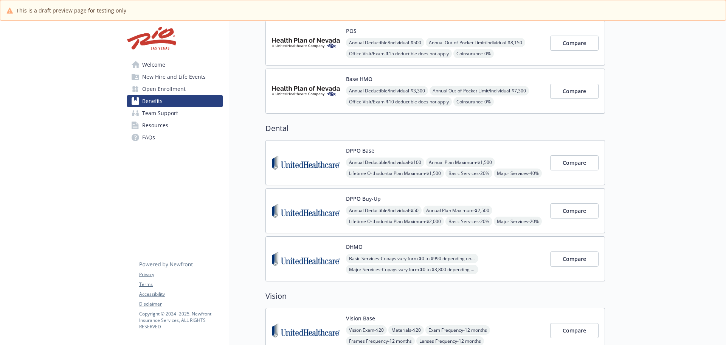
scroll to position [150, 0]
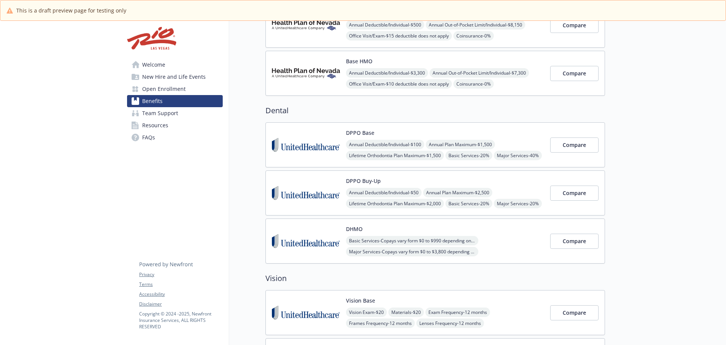
click at [511, 150] on div "Annual Deductible/Individual - $100 Annual Plan Maximum - $1,500 Lifetime Ortho…" at bounding box center [445, 155] width 198 height 31
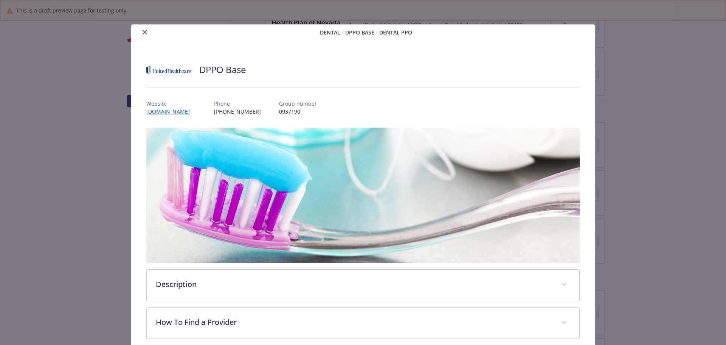
scroll to position [23, 0]
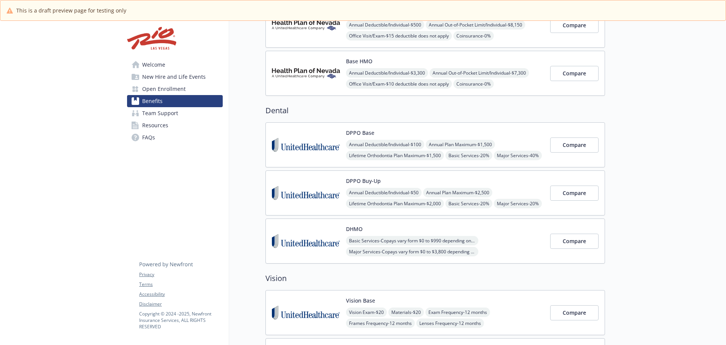
click at [507, 200] on div "Annual Deductible/Individual - $50 Annual Plan Maximum - $2,500 Lifetime Orthod…" at bounding box center [445, 203] width 198 height 31
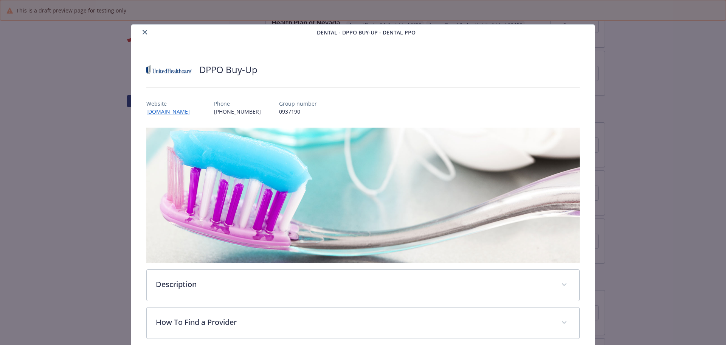
scroll to position [23, 0]
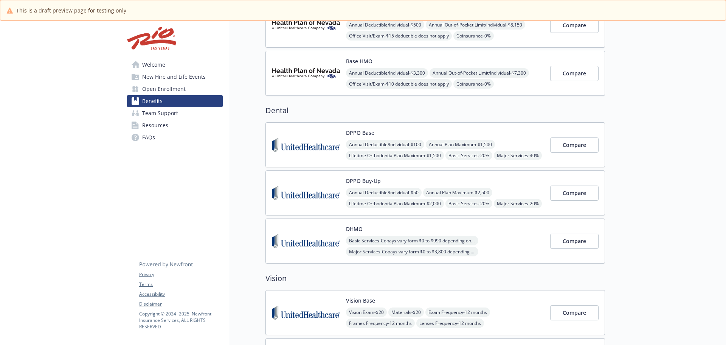
click at [494, 224] on div "DHMO Basic Services - Copays vary form $0 to $990 depending on specific service…" at bounding box center [436, 240] width 340 height 45
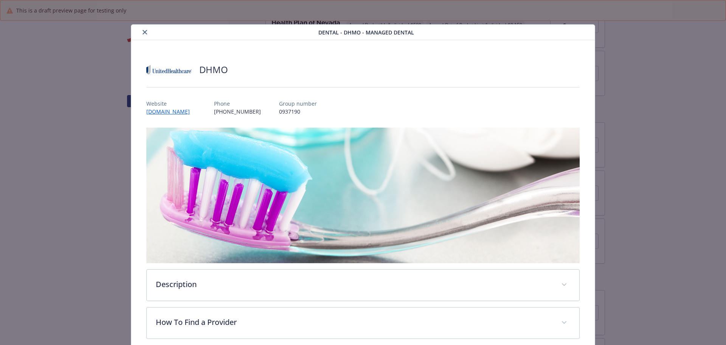
scroll to position [23, 0]
